Goal: Task Accomplishment & Management: Use online tool/utility

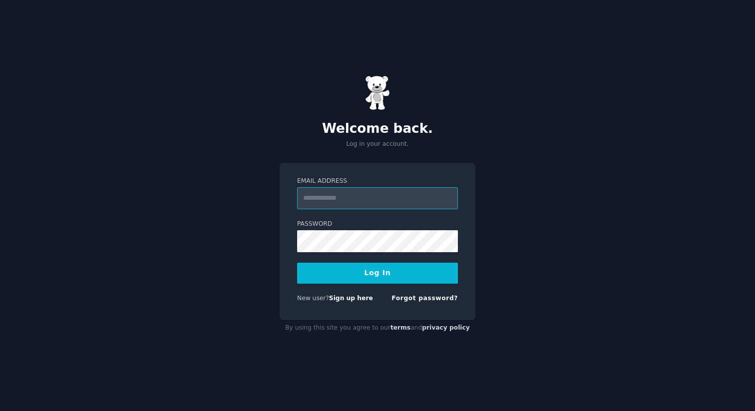
type input "**********"
click at [383, 276] on button "Log In" at bounding box center [377, 273] width 161 height 21
